Goal: Navigation & Orientation: Find specific page/section

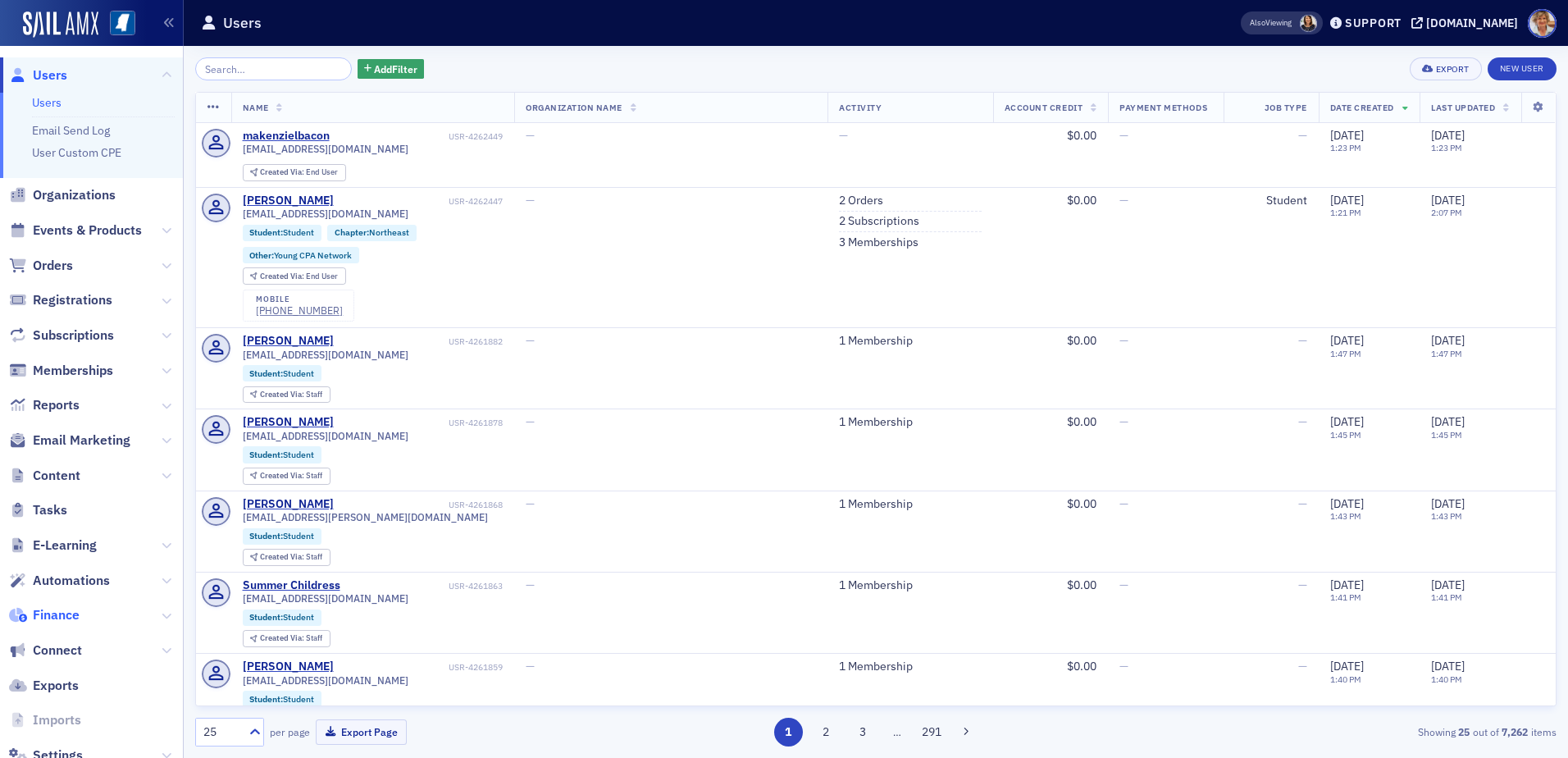
click at [53, 616] on span "Finance" at bounding box center [56, 615] width 47 height 18
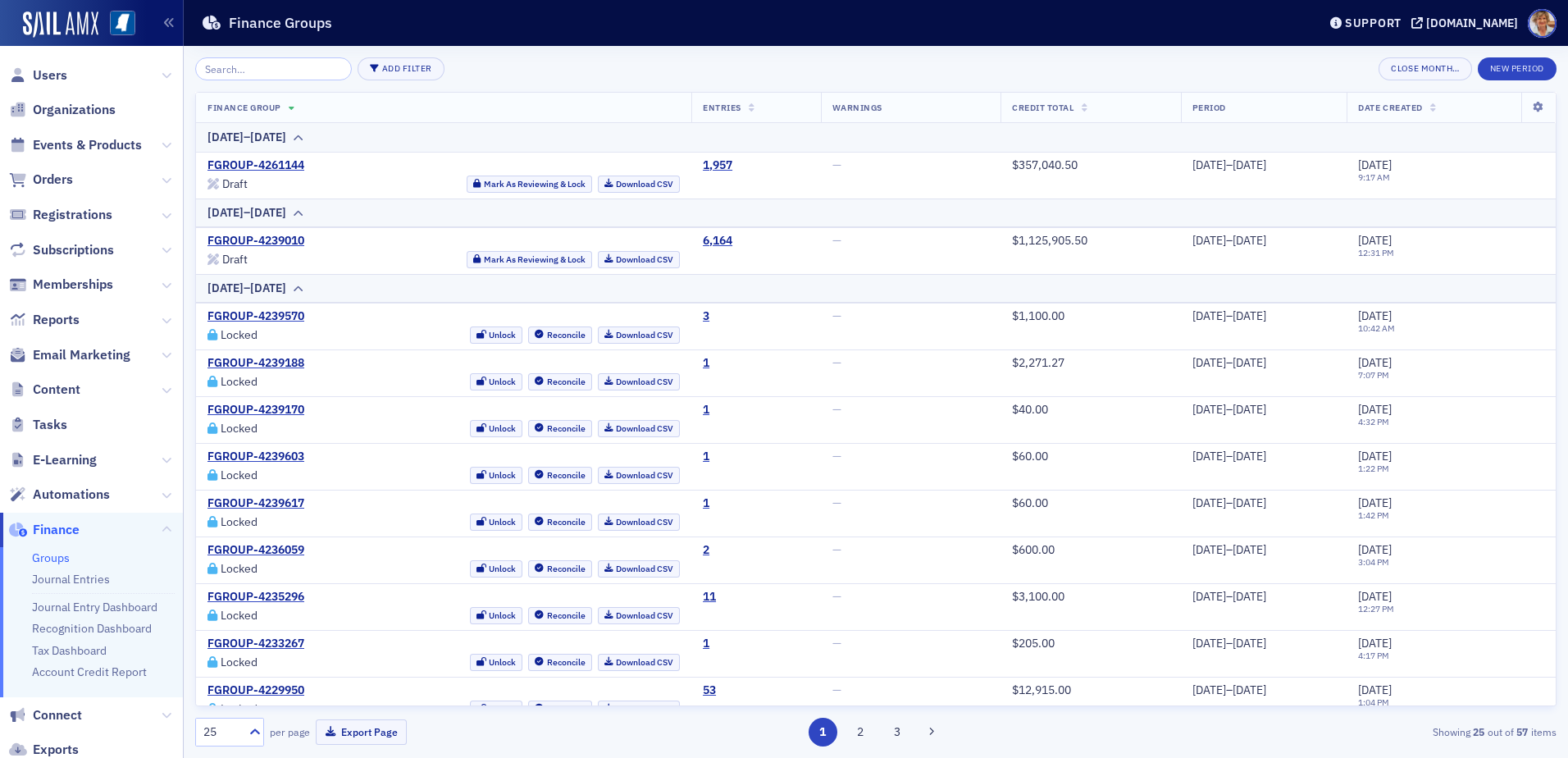
click at [48, 560] on link "Groups" at bounding box center [51, 558] width 38 height 15
click at [57, 180] on span "Orders" at bounding box center [53, 180] width 40 height 18
